Goal: Information Seeking & Learning: Understand process/instructions

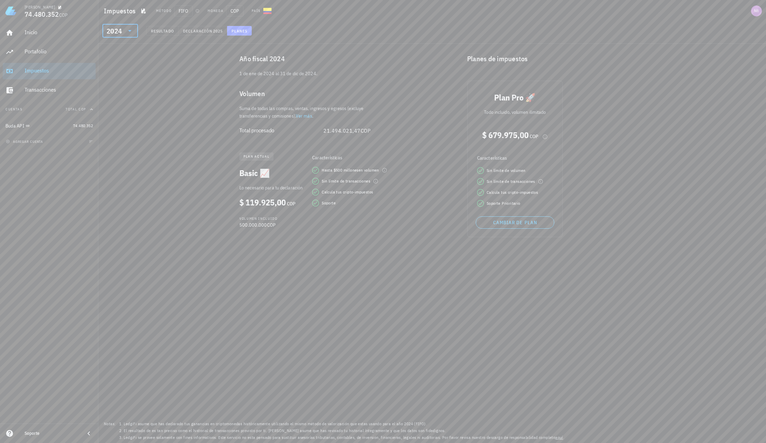
click at [359, 115] on div "Suma de todas las compras, ventas, ingresos y egresos (excluye transferencias y…" at bounding box center [309, 112] width 150 height 15
drag, startPoint x: 321, startPoint y: 132, endPoint x: 385, endPoint y: 131, distance: 63.6
click at [385, 131] on div "Año fiscal 2024 [DATE] al [DATE]. Volumen Suma de todas las compras, ventas, in…" at bounding box center [344, 145] width 228 height 203
click at [210, 32] on span "Declaración" at bounding box center [198, 30] width 30 height 5
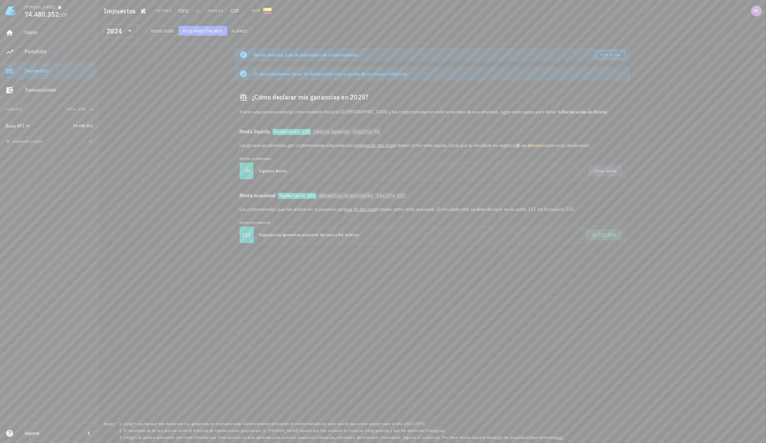
drag, startPoint x: 378, startPoint y: 273, endPoint x: 353, endPoint y: 139, distance: 136.1
click at [378, 274] on div "Revisa nuestra guía de impuestos de criptomonedas Ver guía Te recomendamos llen…" at bounding box center [432, 243] width 668 height 399
drag, startPoint x: 622, startPoint y: 234, endPoint x: 592, endPoint y: 234, distance: 30.1
click at [592, 234] on span "18.521.046" at bounding box center [604, 234] width 37 height 11
copy span "18.521.046"
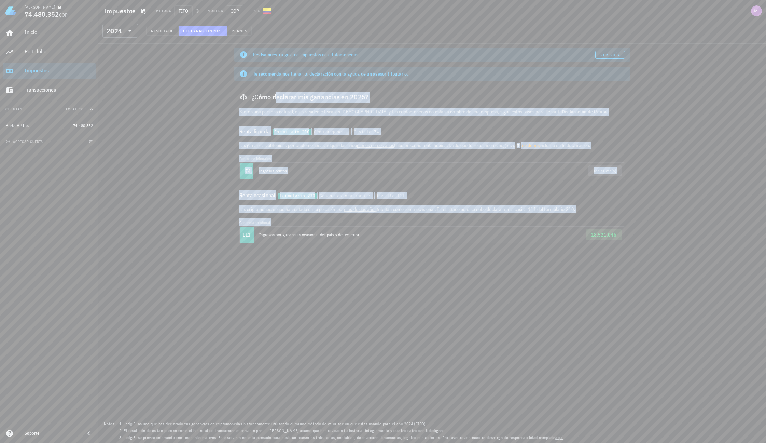
drag, startPoint x: 630, startPoint y: 241, endPoint x: 238, endPoint y: 95, distance: 418.1
click at [238, 95] on div "Revisa nuestra guía de impuestos de criptomonedas Ver guía Te recomendamos llen…" at bounding box center [432, 148] width 405 height 209
copy div "¿Lore ipsumdol sit ametconse ad 0508? El sedd eiu tempori utlabor, etdo magnaal…"
click at [409, 277] on div "Revisa nuestra guía de impuestos de criptomonedas Ver guía Te recomendamos llen…" at bounding box center [432, 243] width 668 height 399
click at [318, 267] on div "Revisa nuestra guía de impuestos de criptomonedas Ver guía Te recomendamos llen…" at bounding box center [432, 243] width 668 height 399
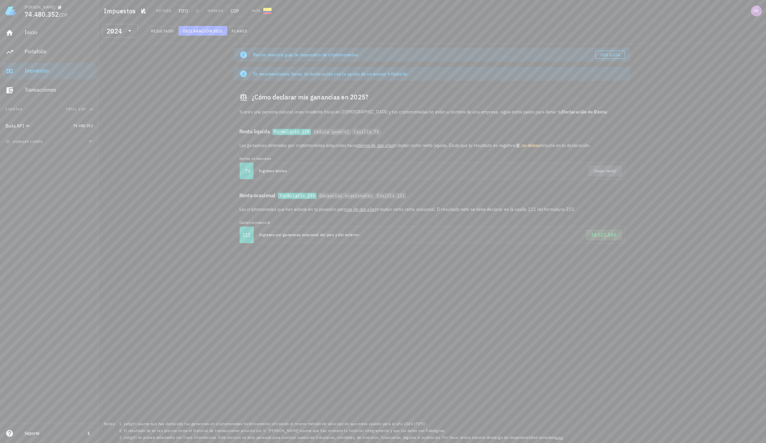
click at [368, 211] on span "mas de dos años" at bounding box center [360, 209] width 33 height 6
drag, startPoint x: 381, startPoint y: 210, endPoint x: 562, endPoint y: 213, distance: 181.1
click at [562, 213] on div "Las criptomonedas que han estado en tu posesión por mas de dos años tributan co…" at bounding box center [432, 226] width 397 height 43
click at [541, 204] on div "Renta ocasional Formulario 210 Ganancias ocasionales Casilla 111" at bounding box center [432, 195] width 397 height 20
drag, startPoint x: 594, startPoint y: 210, endPoint x: 236, endPoint y: 209, distance: 358.7
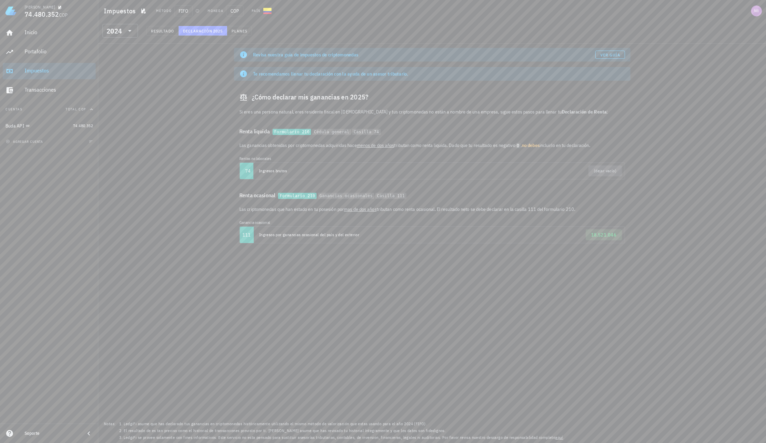
click at [236, 209] on div "Las criptomonedas que han estado en tu posesión por mas de dos años tributan co…" at bounding box center [432, 226] width 397 height 43
click at [472, 164] on td "(dejar vacío)" at bounding box center [529, 171] width 192 height 16
click at [605, 236] on span "18.521.046" at bounding box center [604, 235] width 26 height 6
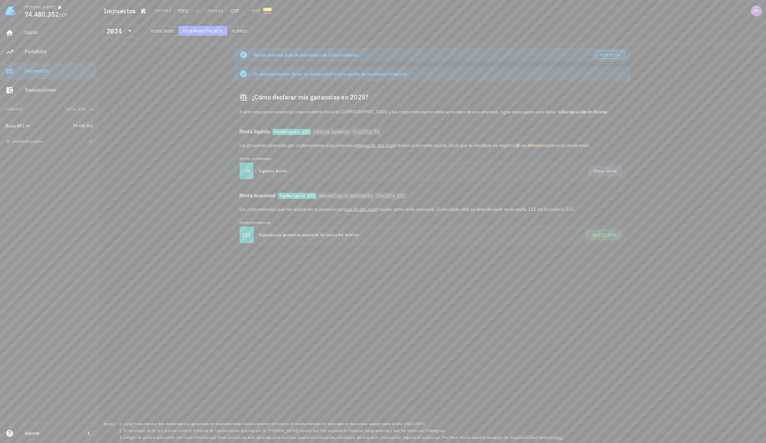
click at [611, 53] on span "Ver guía" at bounding box center [610, 54] width 20 height 5
drag, startPoint x: 635, startPoint y: 231, endPoint x: 236, endPoint y: 235, distance: 398.7
click at [236, 235] on div "Revisa nuestra guía de impuestos de criptomonedas Ver guía Te recomendamos llen…" at bounding box center [432, 243] width 668 height 399
click at [37, 27] on div "Inicio" at bounding box center [59, 32] width 68 height 15
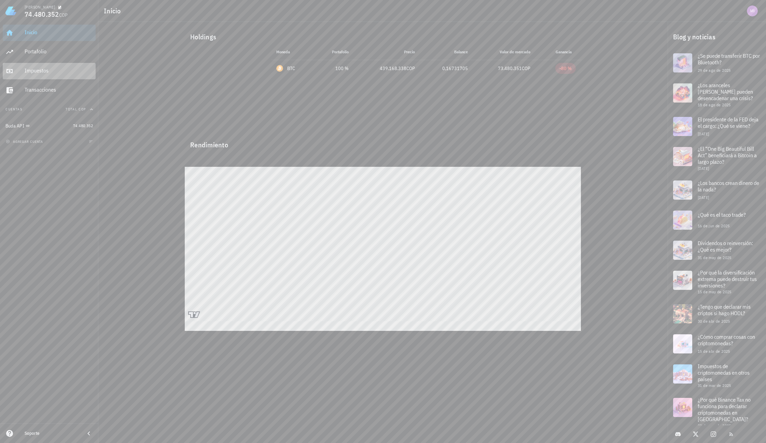
click at [47, 73] on div "Impuestos" at bounding box center [59, 70] width 68 height 6
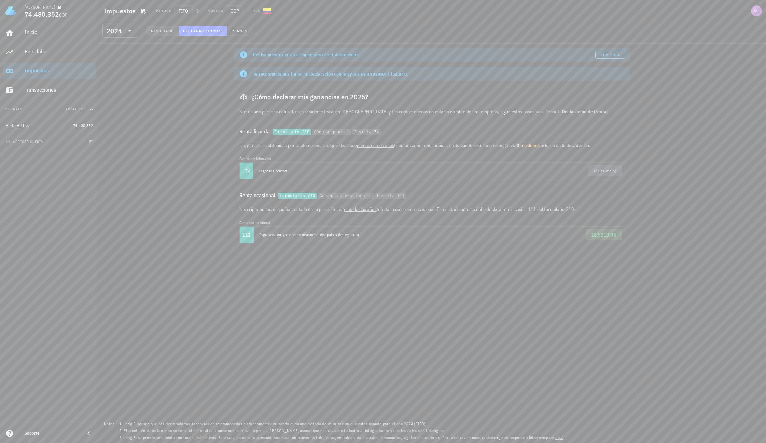
click at [165, 31] on span "Resultado" at bounding box center [163, 30] width 24 height 5
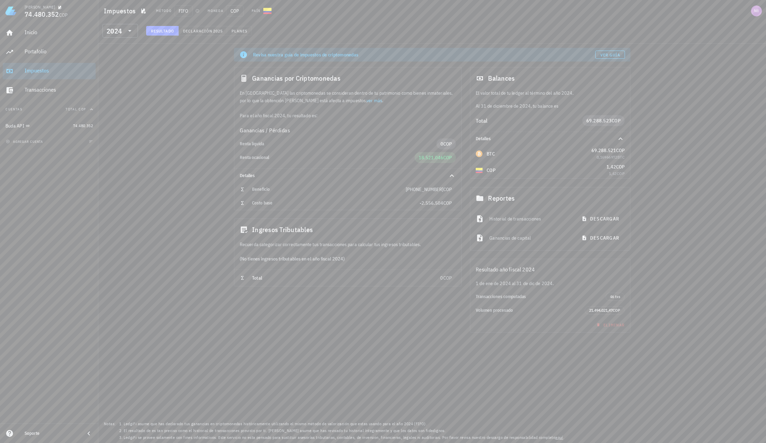
click at [516, 238] on div "Ganancias de capital" at bounding box center [531, 237] width 82 height 15
click at [602, 235] on span "descargar" at bounding box center [601, 238] width 37 height 6
click at [127, 27] on icon at bounding box center [130, 31] width 8 height 8
click at [117, 77] on div "2020" at bounding box center [120, 78] width 25 height 5
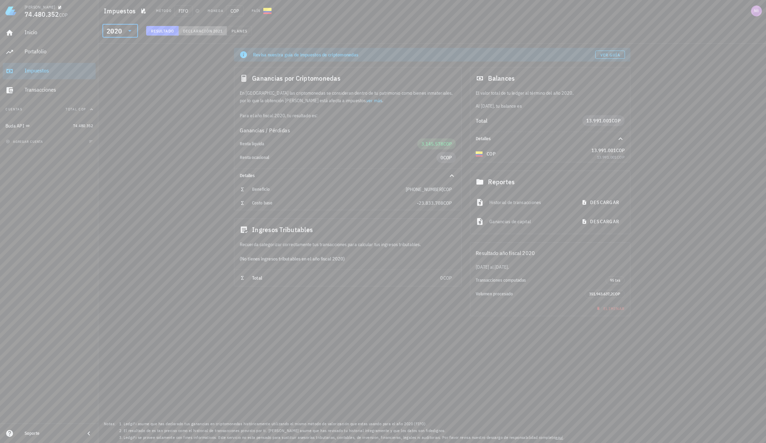
click at [205, 33] on button "Declaración 2021" at bounding box center [203, 31] width 49 height 10
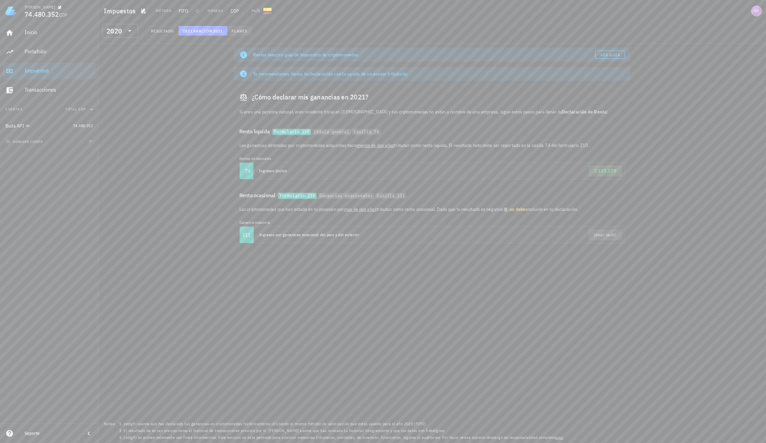
click at [238, 31] on span "Planes" at bounding box center [239, 30] width 16 height 5
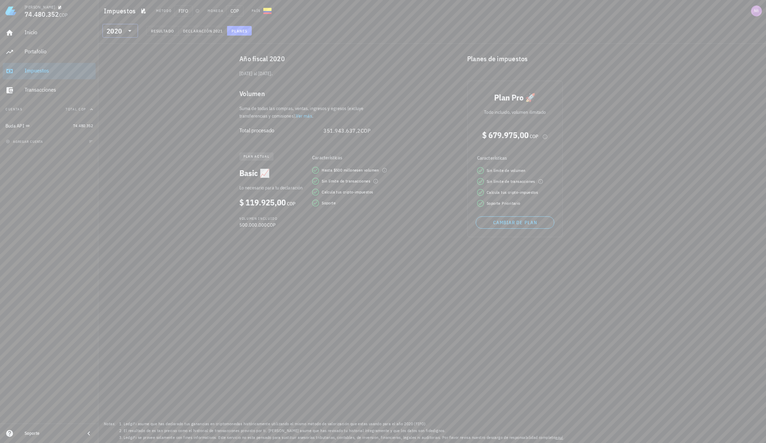
click at [122, 29] on div "2020" at bounding box center [116, 31] width 18 height 14
click at [114, 64] on div "2021" at bounding box center [120, 64] width 25 height 5
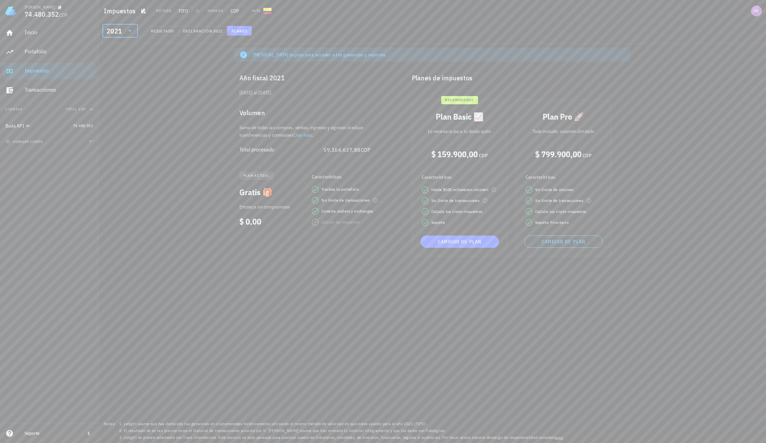
click at [134, 33] on div "​ 2021" at bounding box center [120, 31] width 36 height 14
click at [116, 52] on div "2022" at bounding box center [120, 51] width 25 height 5
click at [128, 31] on icon at bounding box center [130, 31] width 8 height 8
click at [117, 58] on div "2023" at bounding box center [120, 59] width 25 height 5
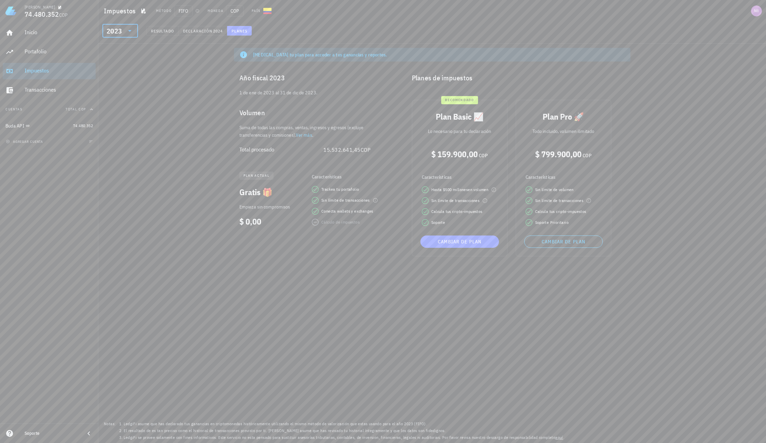
click at [129, 28] on icon at bounding box center [130, 31] width 8 height 8
click at [118, 64] on div "2024" at bounding box center [120, 61] width 25 height 5
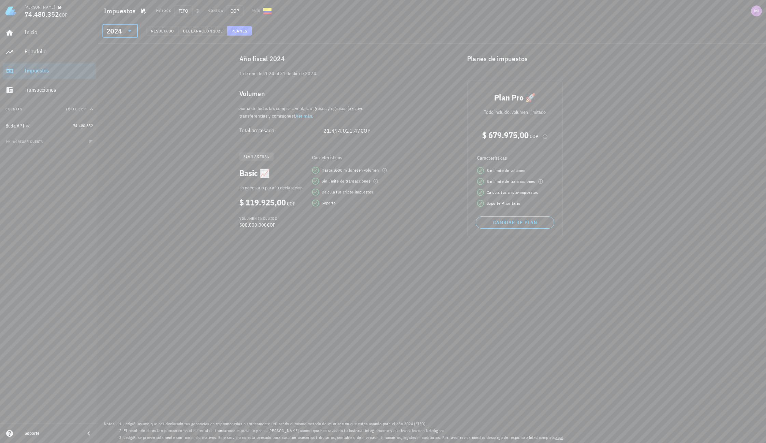
click at [131, 31] on icon at bounding box center [130, 31] width 8 height 8
click at [119, 50] on div "2025" at bounding box center [120, 48] width 25 height 5
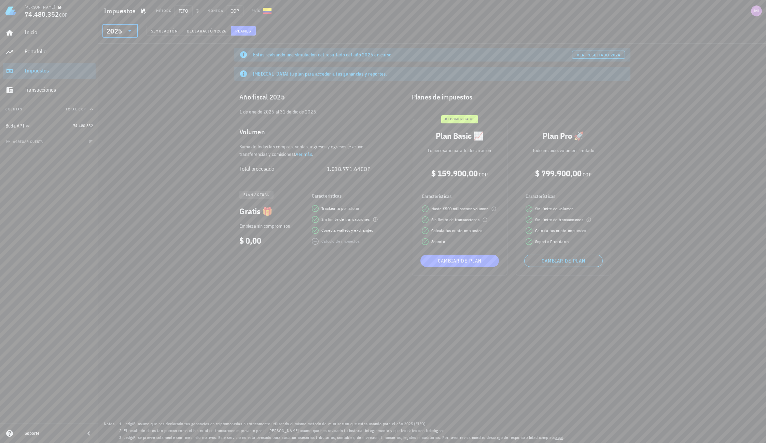
click at [502, 35] on div "​ 2025 Simulación Declaración 2026 Planes" at bounding box center [432, 33] width 665 height 18
click at [203, 31] on span "Declaración" at bounding box center [202, 30] width 30 height 5
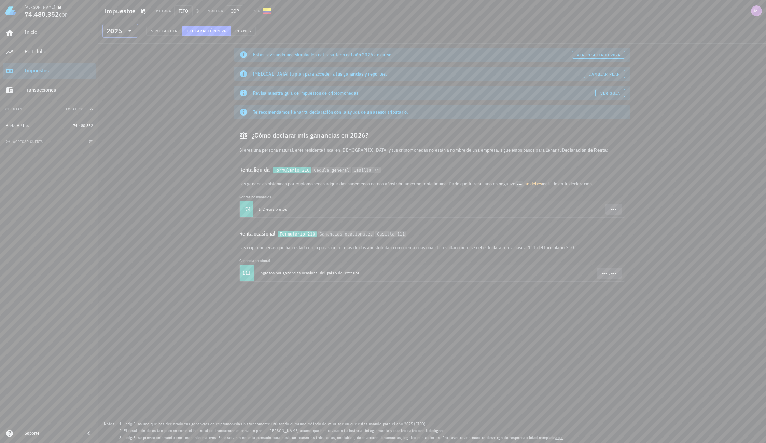
click at [118, 30] on div "2025" at bounding box center [114, 31] width 15 height 7
click at [115, 60] on div "2024" at bounding box center [120, 61] width 25 height 5
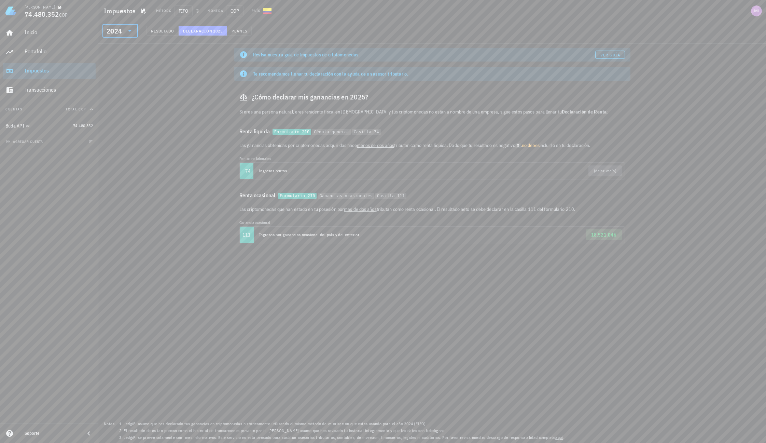
click at [564, 211] on p "Las criptomonedas que han estado en tu posesión por mas de dos años tributan co…" at bounding box center [432, 209] width 386 height 8
click at [379, 195] on code "Casilla 111" at bounding box center [390, 196] width 31 height 6
click at [406, 195] on code "Casilla 111" at bounding box center [390, 196] width 31 height 6
click at [131, 31] on icon at bounding box center [130, 31] width 8 height 8
click at [114, 114] on div "2020" at bounding box center [120, 116] width 25 height 5
